Goal: Ask a question

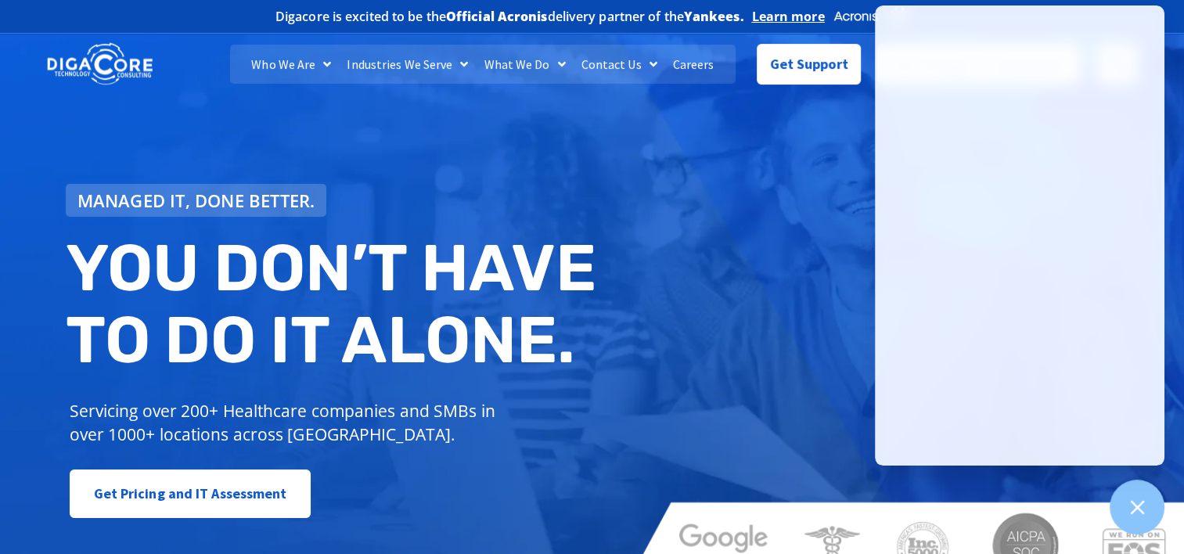
click at [724, 218] on div "Managed IT, done better. You don’t have to do IT alone. Servicing over 200+ Hea…" at bounding box center [592, 307] width 1184 height 563
click at [795, 65] on span "Get Support" at bounding box center [809, 57] width 78 height 31
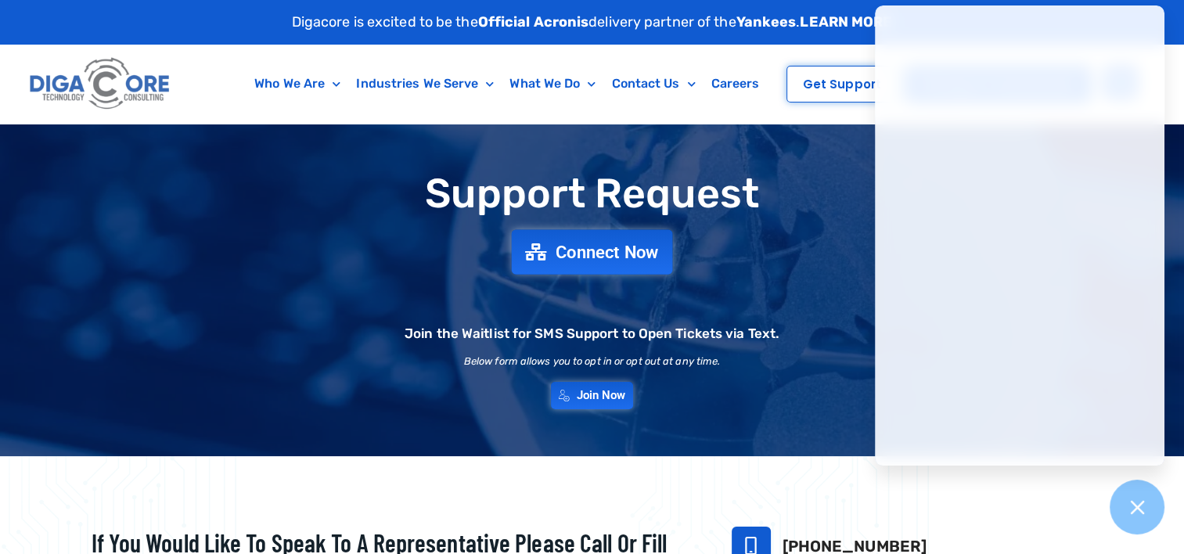
click at [538, 250] on icon at bounding box center [536, 251] width 22 height 17
